Goal: Task Accomplishment & Management: Use online tool/utility

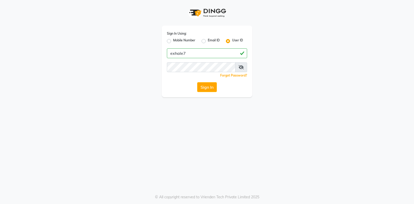
type input "exhale7"
click at [197, 82] on button "Sign In" at bounding box center [207, 87] width 20 height 10
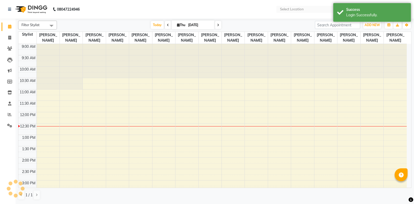
select select "en"
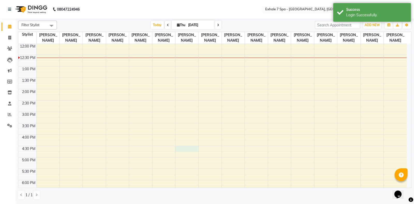
click at [180, 151] on div "9:00 AM 9:30 AM 10:00 AM 10:30 AM 11:00 AM 11:30 AM 12:00 PM 12:30 PM 1:00 PM 1…" at bounding box center [212, 145] width 389 height 341
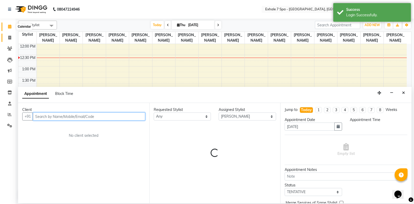
click at [11, 34] on link "Invoice" at bounding box center [8, 38] width 12 height 9
select select "service"
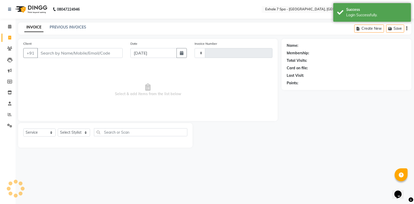
type input "1557"
select select "4480"
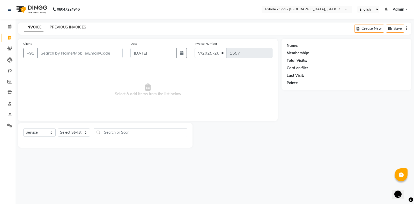
click at [74, 29] on link "PREVIOUS INVOICES" at bounding box center [68, 27] width 37 height 5
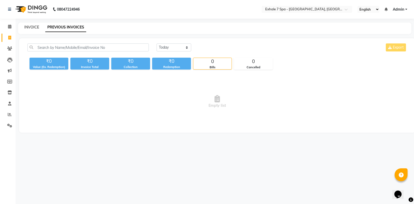
click at [30, 25] on link "INVOICE" at bounding box center [31, 27] width 15 height 5
select select "service"
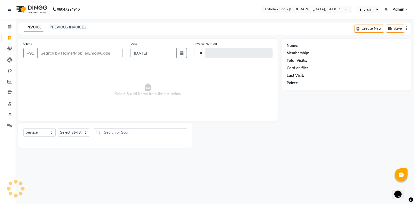
type input "1557"
select select "4480"
click at [60, 28] on link "PREVIOUS INVOICES" at bounding box center [68, 27] width 37 height 5
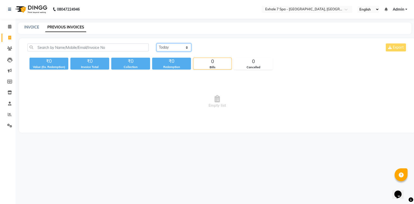
click at [177, 50] on select "[DATE] [DATE] Custom Range" at bounding box center [174, 47] width 35 height 8
select select "[DATE]"
click at [157, 43] on select "[DATE] [DATE] Custom Range" at bounding box center [174, 47] width 35 height 8
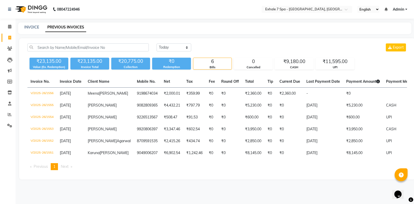
click at [65, 28] on link "PREVIOUS INVOICES" at bounding box center [65, 27] width 41 height 9
click at [27, 28] on link "INVOICE" at bounding box center [31, 27] width 15 height 5
select select "service"
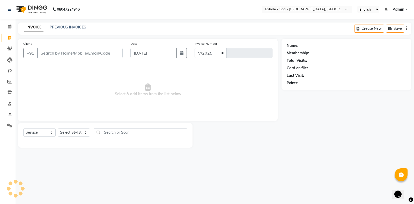
select select "4480"
type input "1557"
click at [62, 24] on div "INVOICE PREVIOUS INVOICES Create New Save" at bounding box center [215, 29] width 394 height 12
click at [56, 26] on link "PREVIOUS INVOICES" at bounding box center [68, 27] width 37 height 5
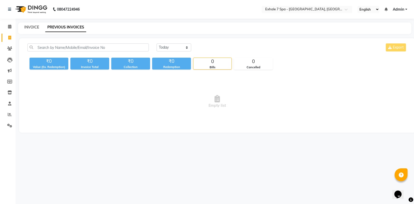
click at [31, 27] on link "INVOICE" at bounding box center [31, 27] width 15 height 5
select select "service"
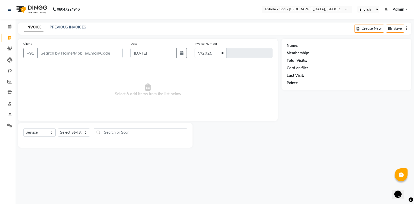
select select "4480"
type input "1557"
click at [279, 138] on div at bounding box center [237, 135] width 89 height 25
click at [243, 117] on div "Client +91 Date [DATE] Invoice Number V/2025 V/[PHONE_NUMBER] Select & add item…" at bounding box center [148, 80] width 260 height 82
